Goal: Task Accomplishment & Management: Manage account settings

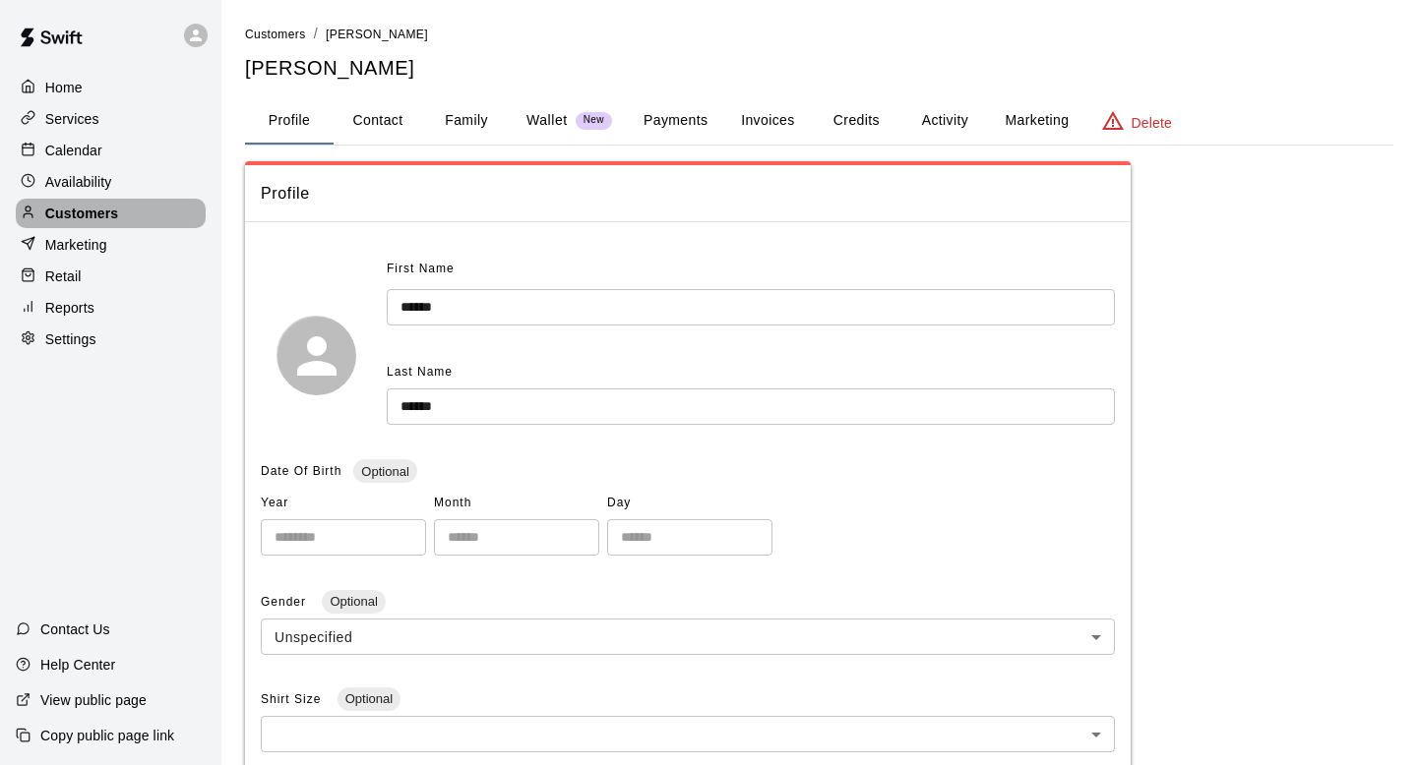
click at [151, 204] on div "Customers" at bounding box center [111, 214] width 190 height 30
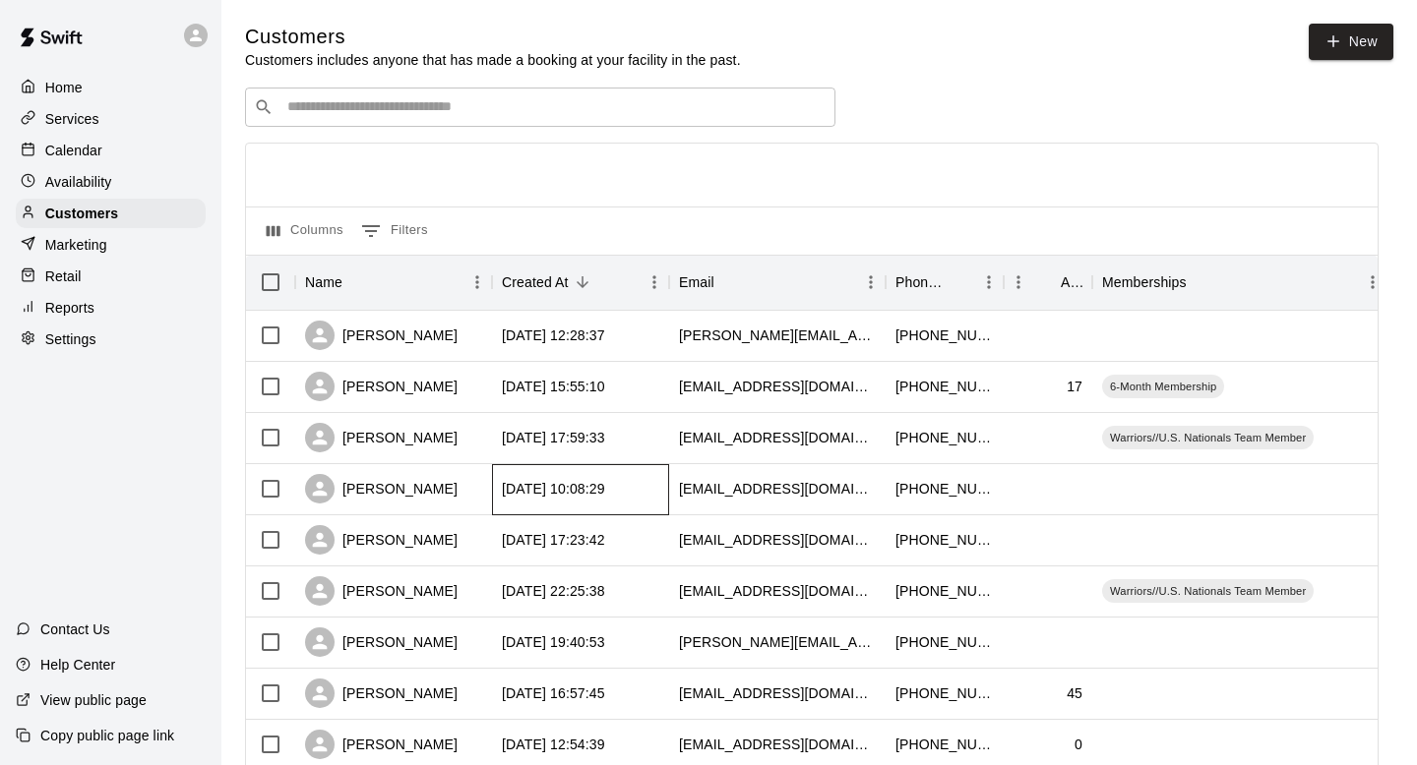
click at [539, 475] on div "2025-09-06 10:08:29" at bounding box center [580, 489] width 177 height 51
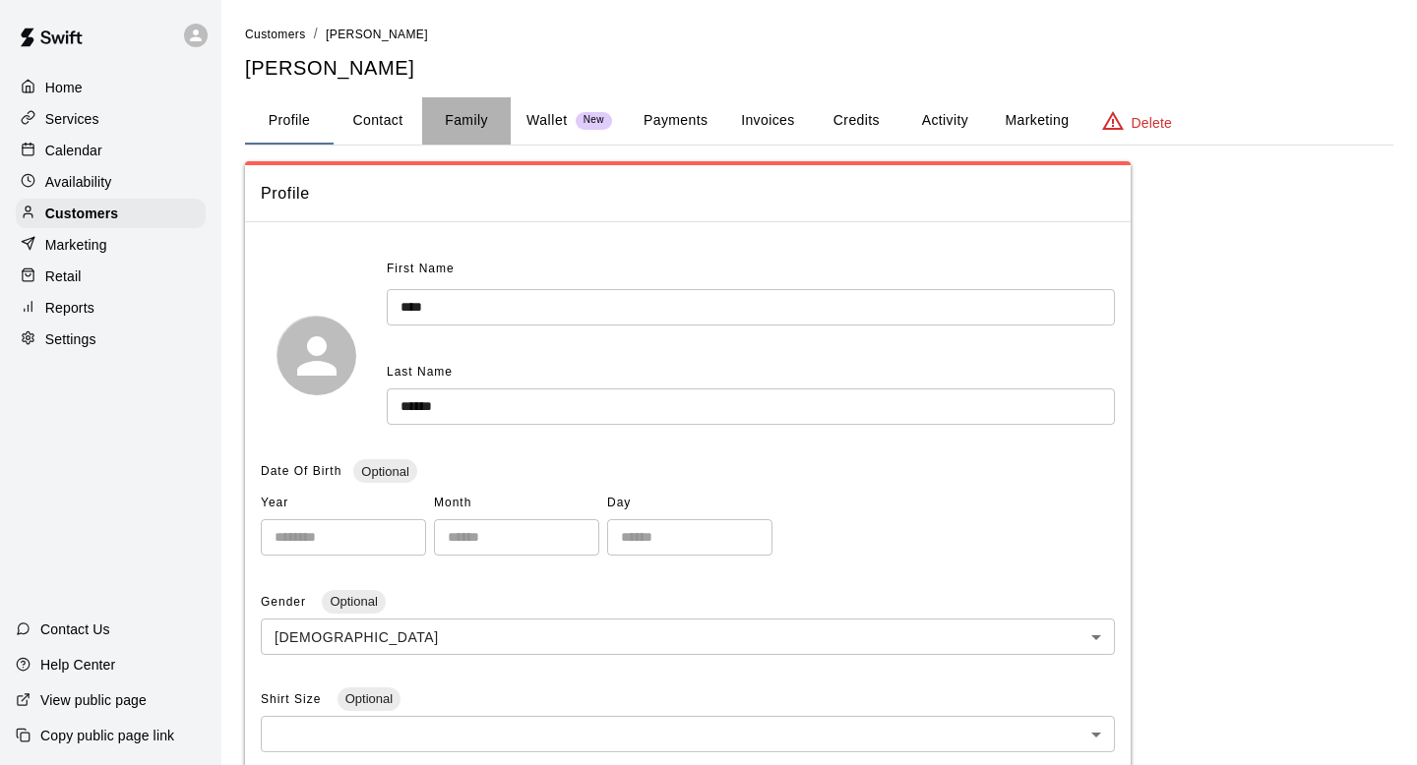
click at [466, 119] on button "Family" at bounding box center [466, 120] width 89 height 47
